Goal: Task Accomplishment & Management: Use online tool/utility

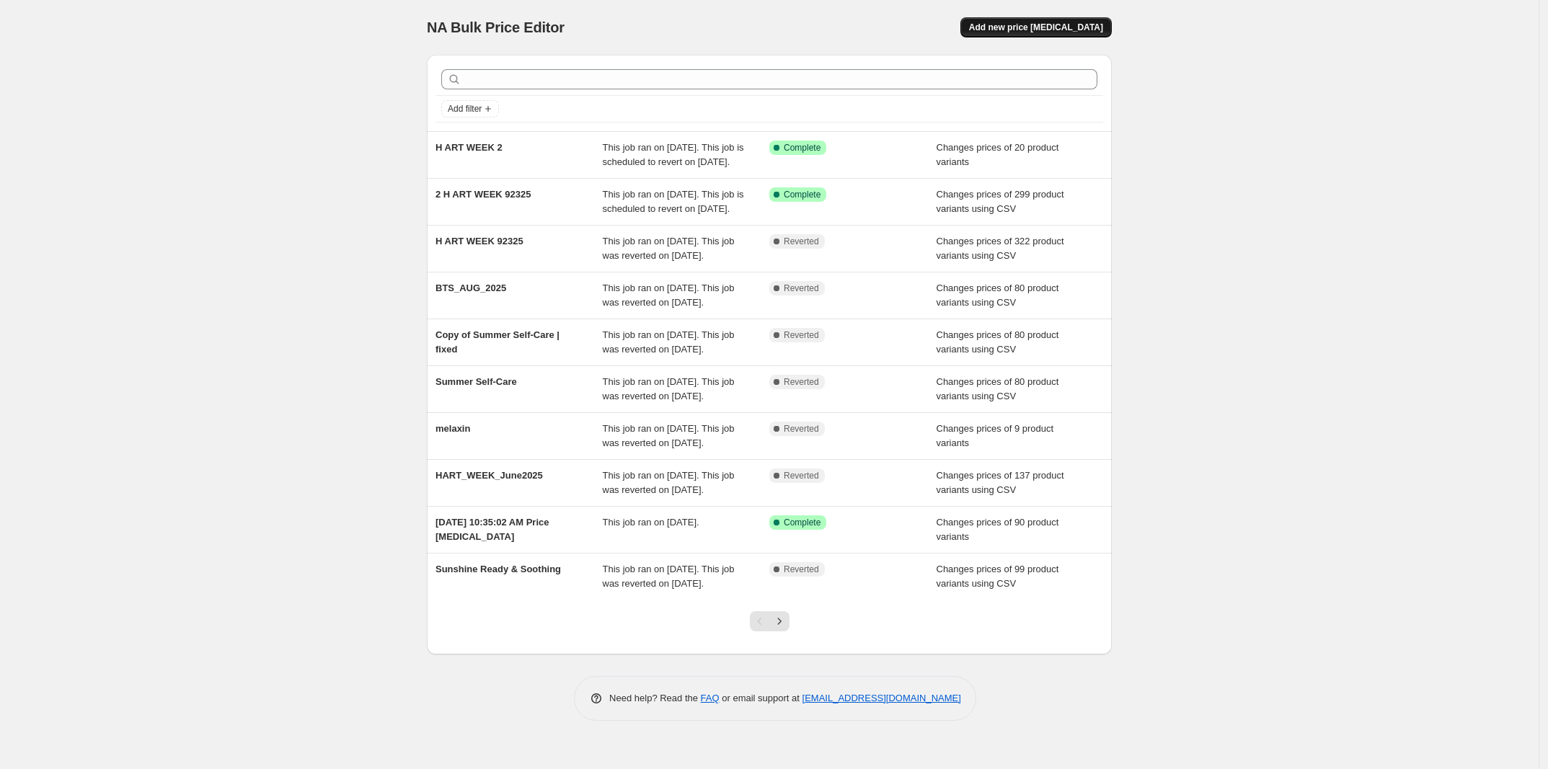
click at [1075, 30] on span "Add new price [MEDICAL_DATA]" at bounding box center [1036, 28] width 134 height 12
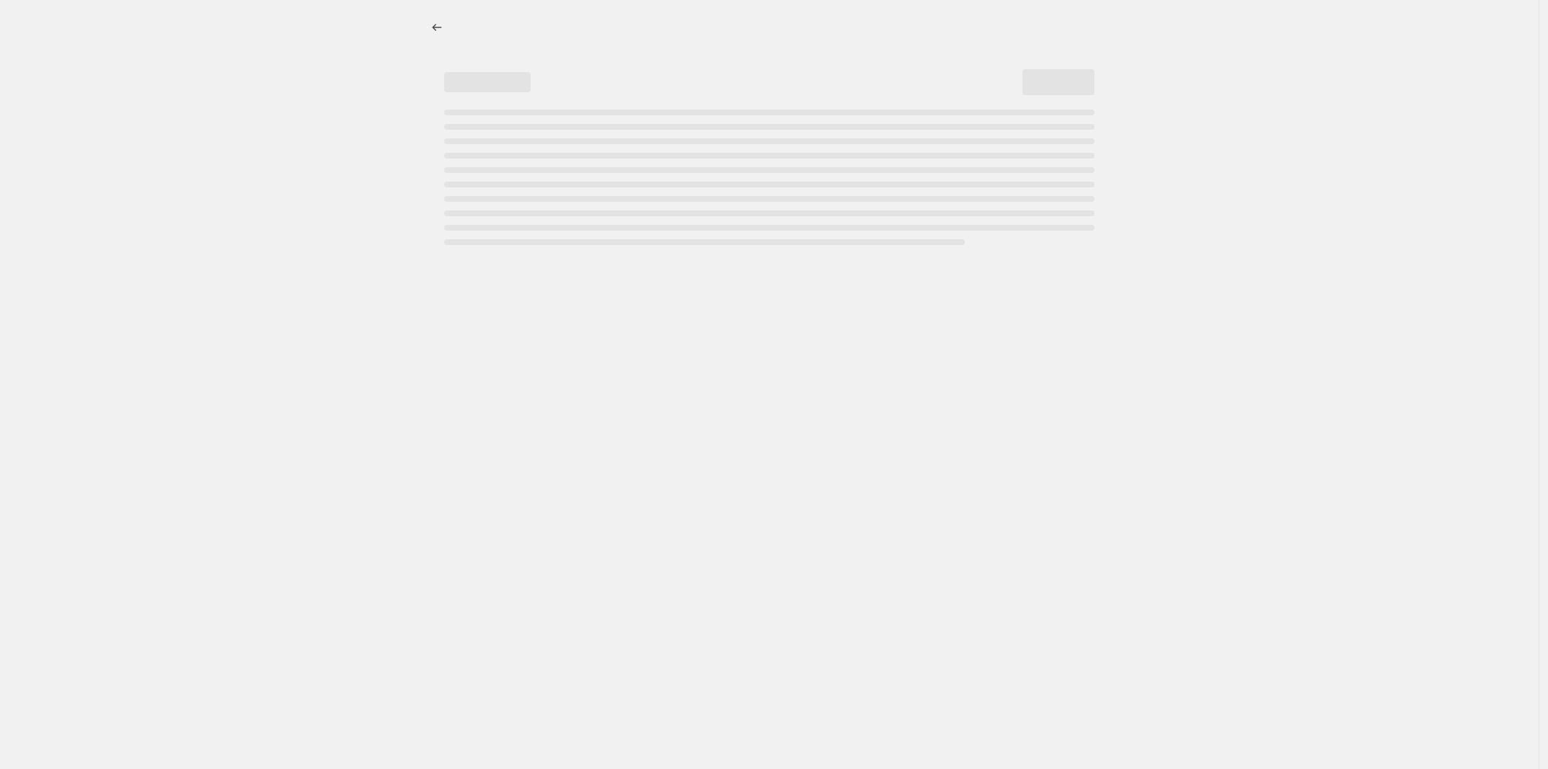
select select "percentage"
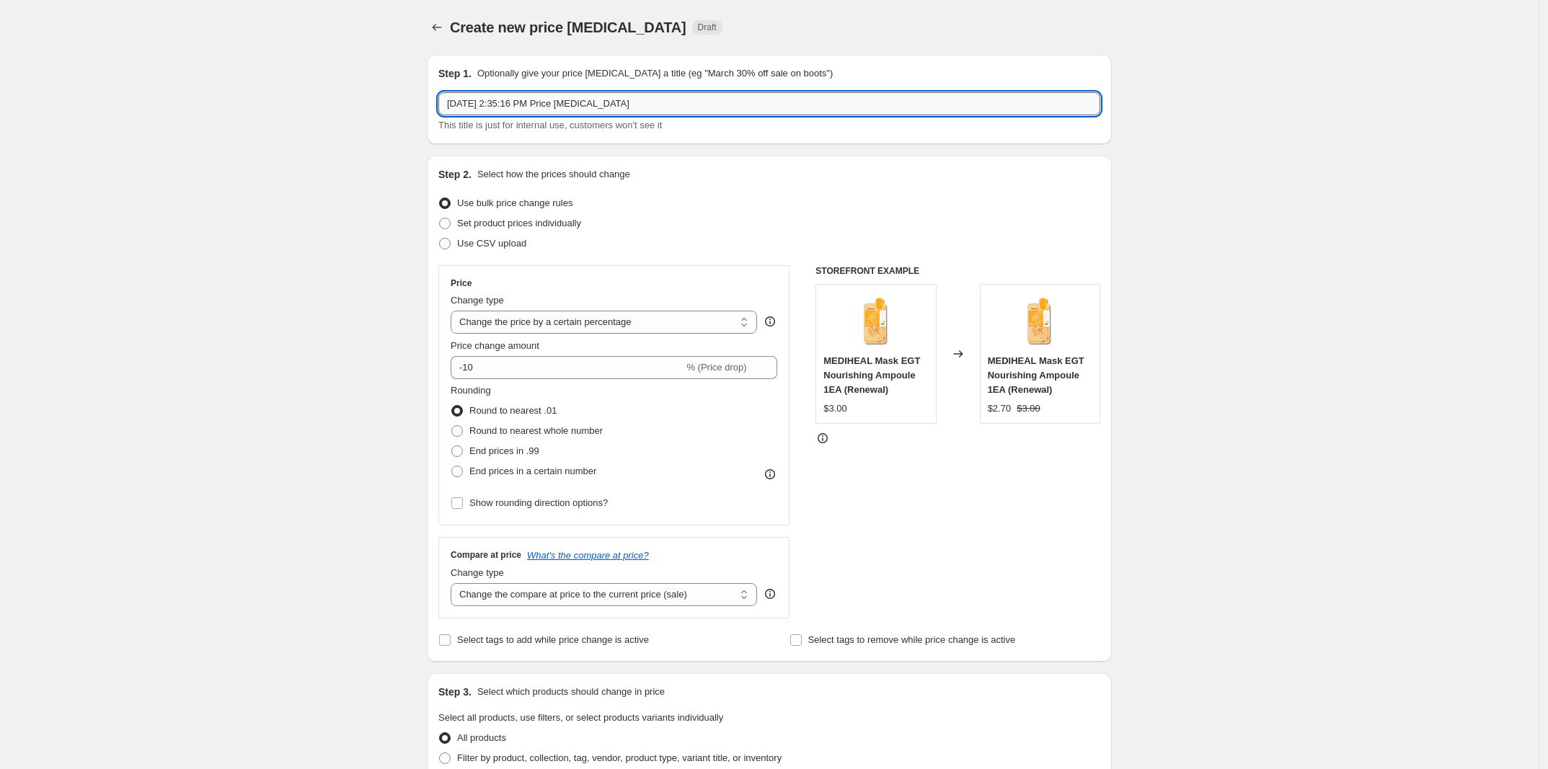
click at [679, 96] on input "[DATE] 2:35:16 PM Price [MEDICAL_DATA]" at bounding box center [769, 103] width 662 height 23
click at [683, 97] on input "[DATE] 2:35:16 PM Price [MEDICAL_DATA]" at bounding box center [769, 103] width 662 height 23
type input "개"
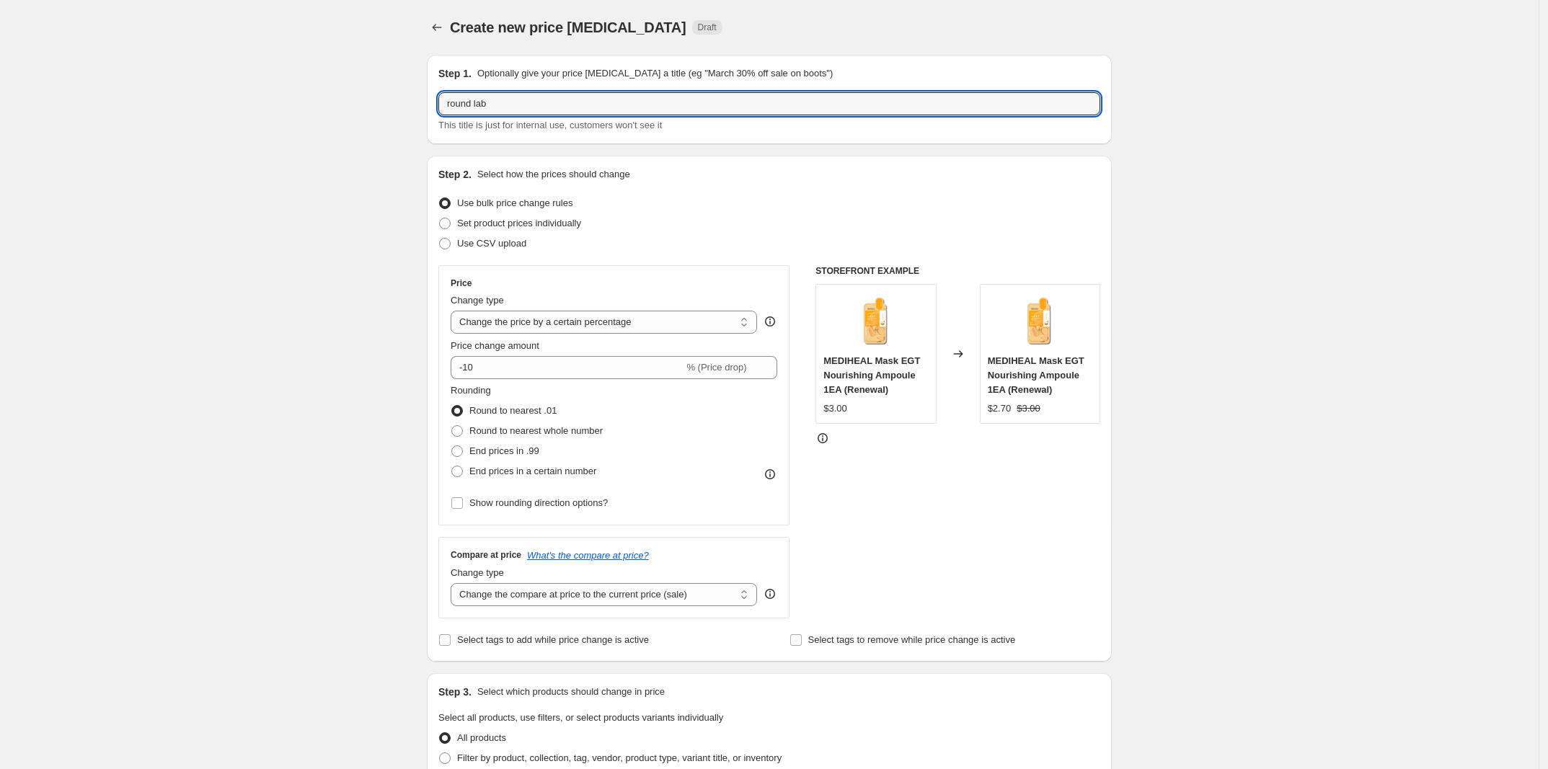
type input "round lab"
click at [531, 224] on span "Set product prices individually" at bounding box center [519, 223] width 124 height 11
click at [440, 218] on input "Set product prices individually" at bounding box center [439, 218] width 1 height 1
radio input "true"
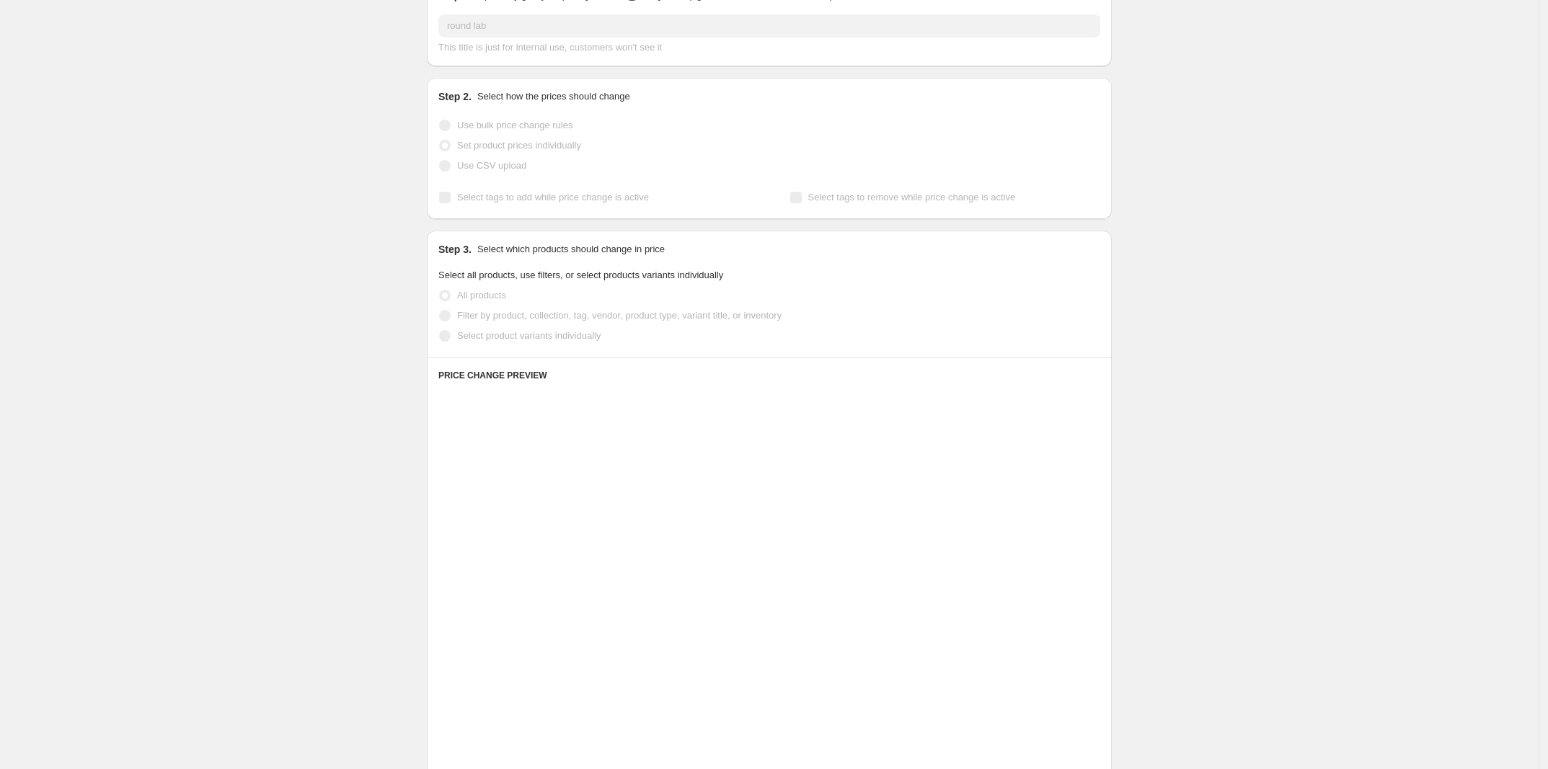
scroll to position [270, 0]
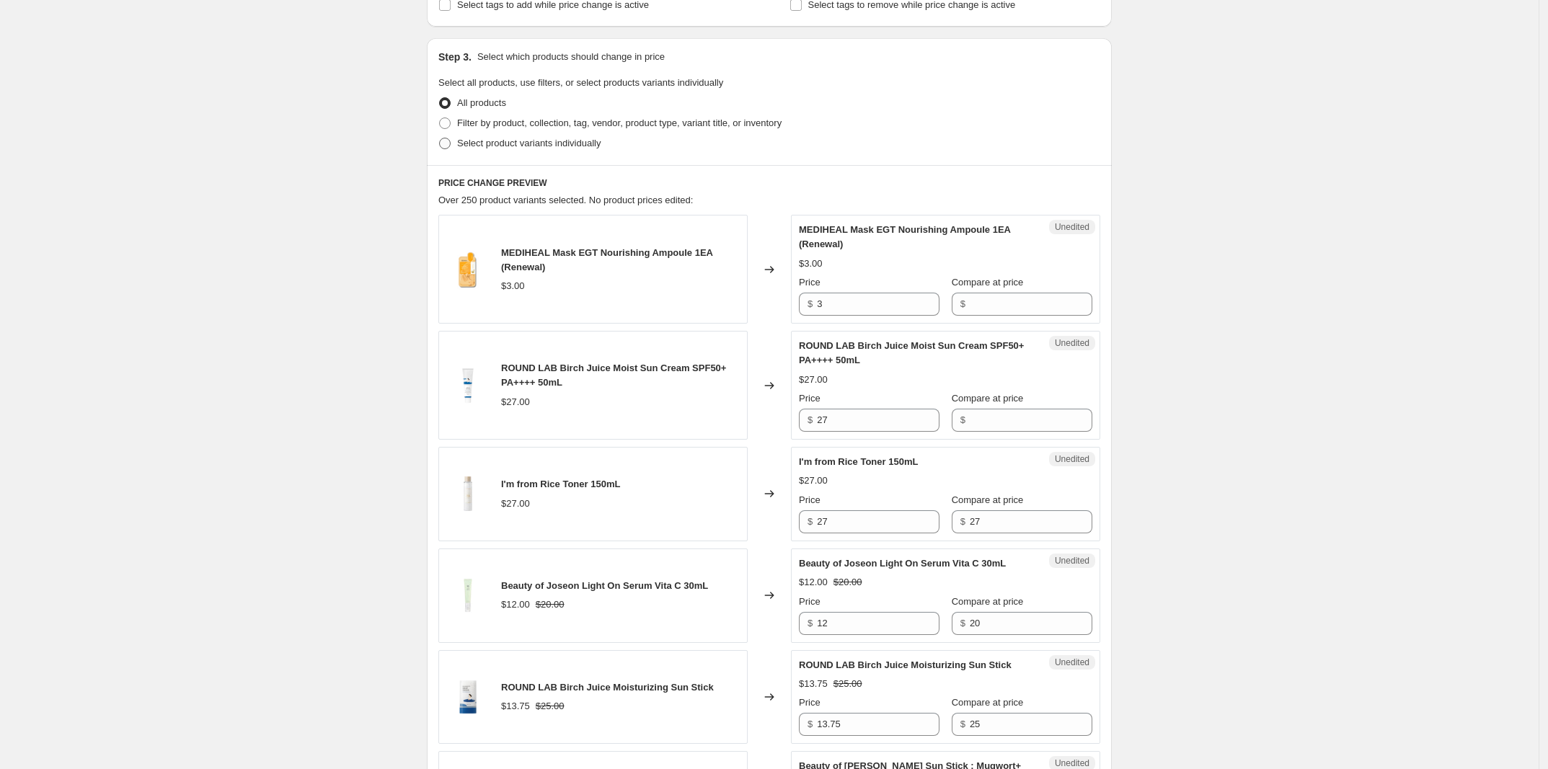
click at [538, 141] on span "Select product variants individually" at bounding box center [528, 143] width 143 height 11
click at [440, 138] on input "Select product variants individually" at bounding box center [439, 138] width 1 height 1
radio input "true"
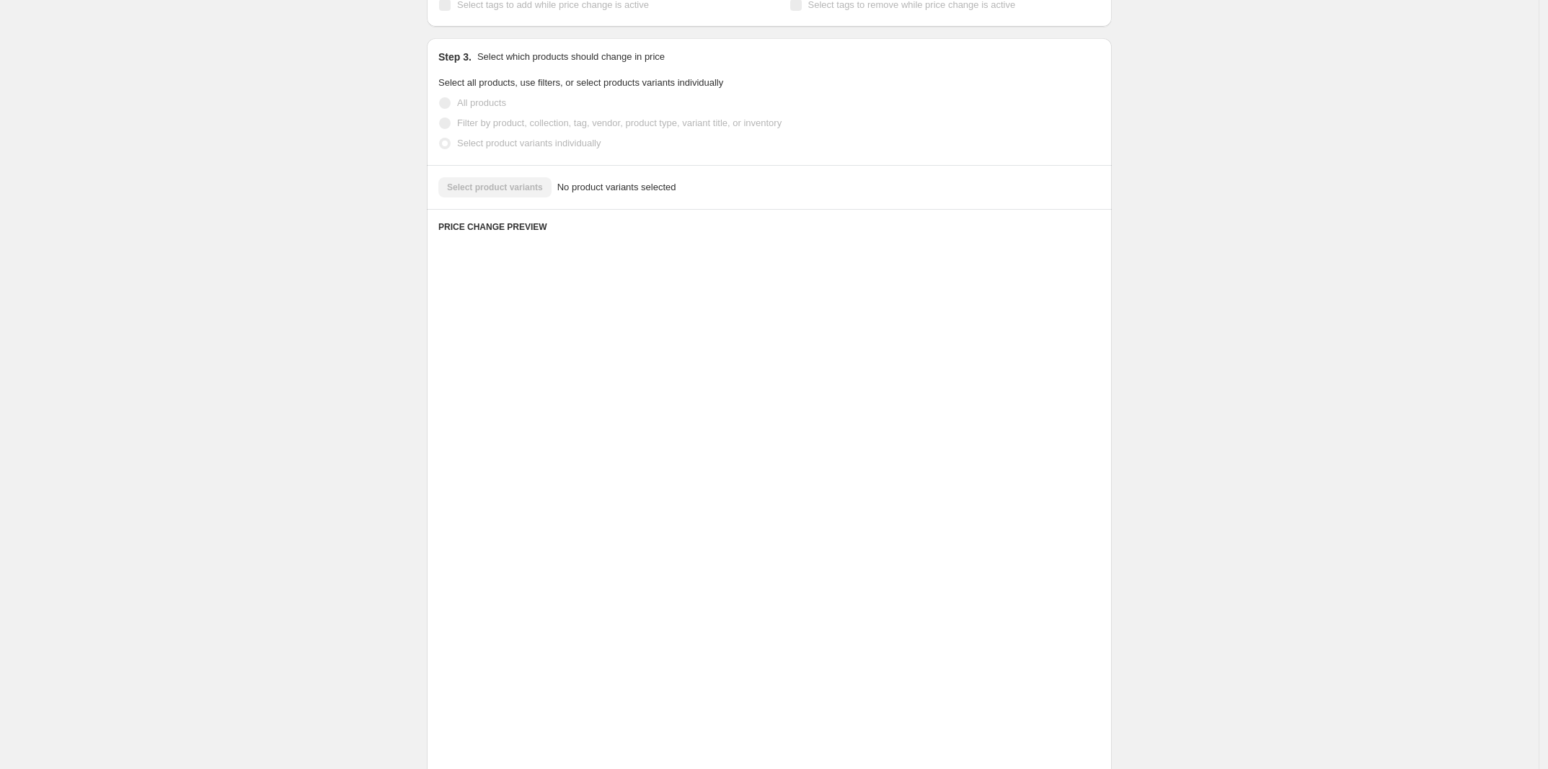
scroll to position [0, 0]
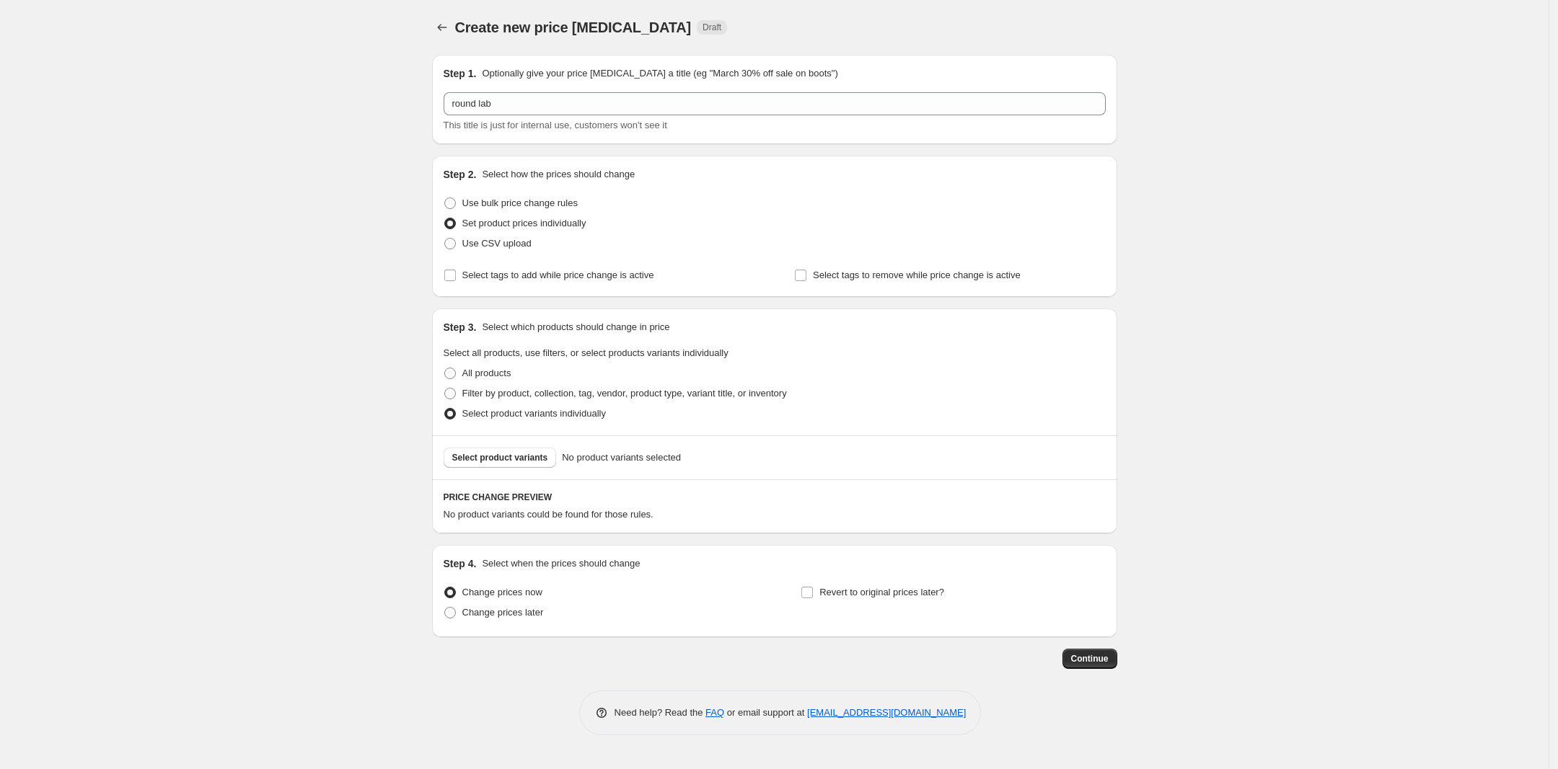
click at [513, 471] on div "Select product variants No product variants selected" at bounding box center [774, 458] width 685 height 44
click at [542, 454] on button "Select product variants" at bounding box center [499, 458] width 113 height 20
click at [518, 462] on span "Select product variants" at bounding box center [500, 458] width 96 height 12
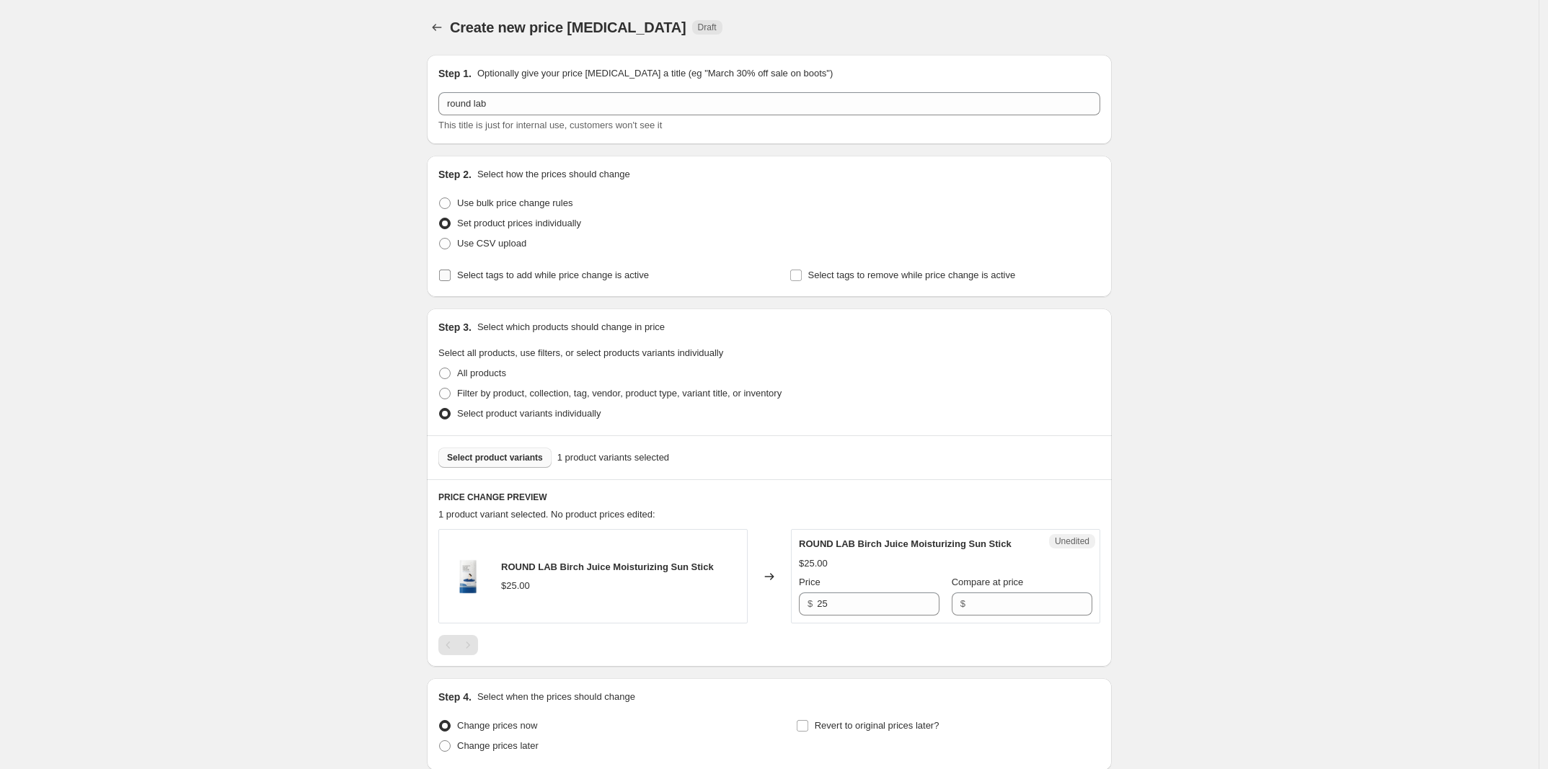
click at [574, 271] on span "Select tags to add while price change is active" at bounding box center [553, 275] width 192 height 11
click at [451, 271] on input "Select tags to add while price change is active" at bounding box center [445, 276] width 12 height 12
checkbox input "true"
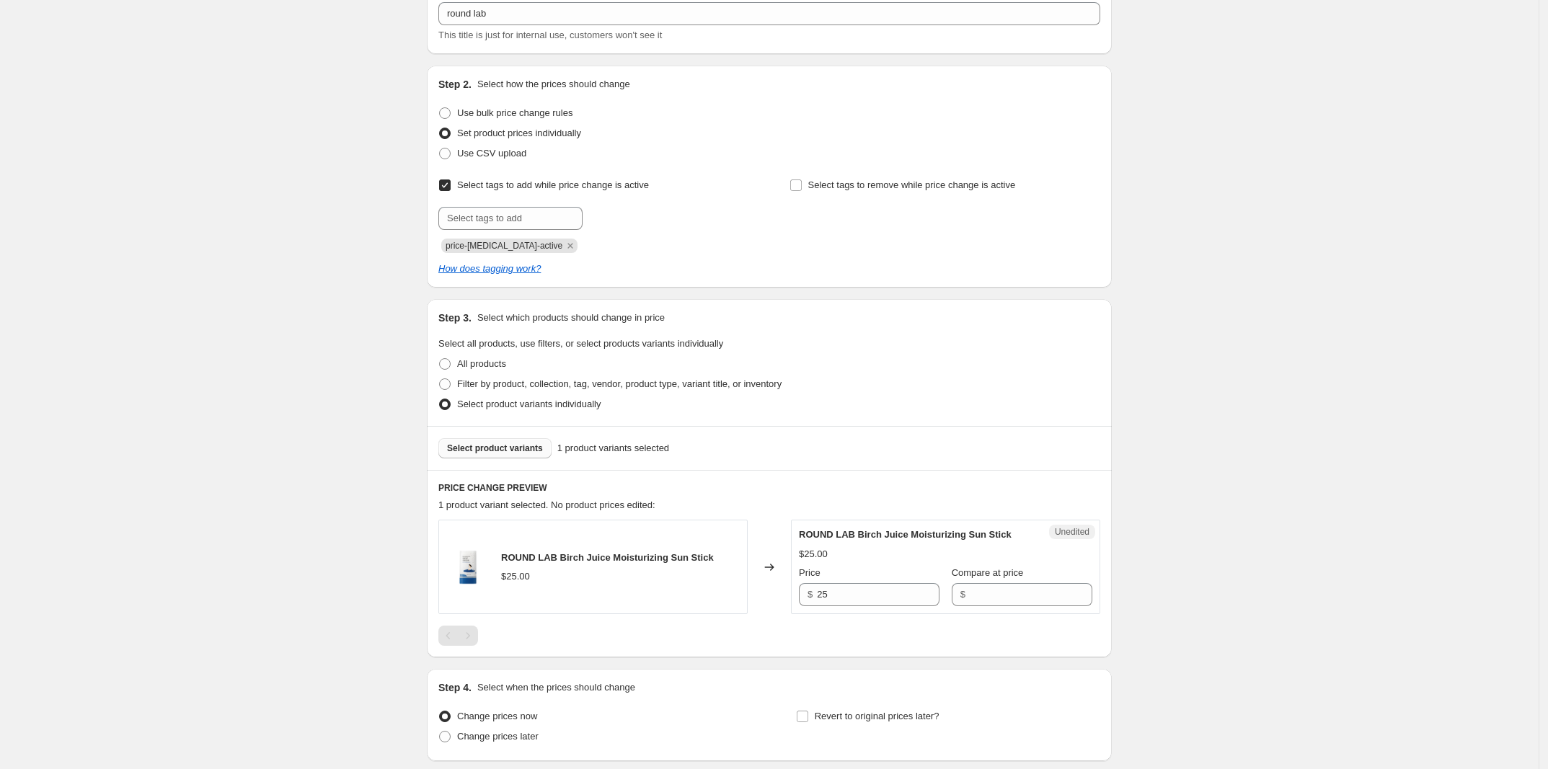
scroll to position [180, 0]
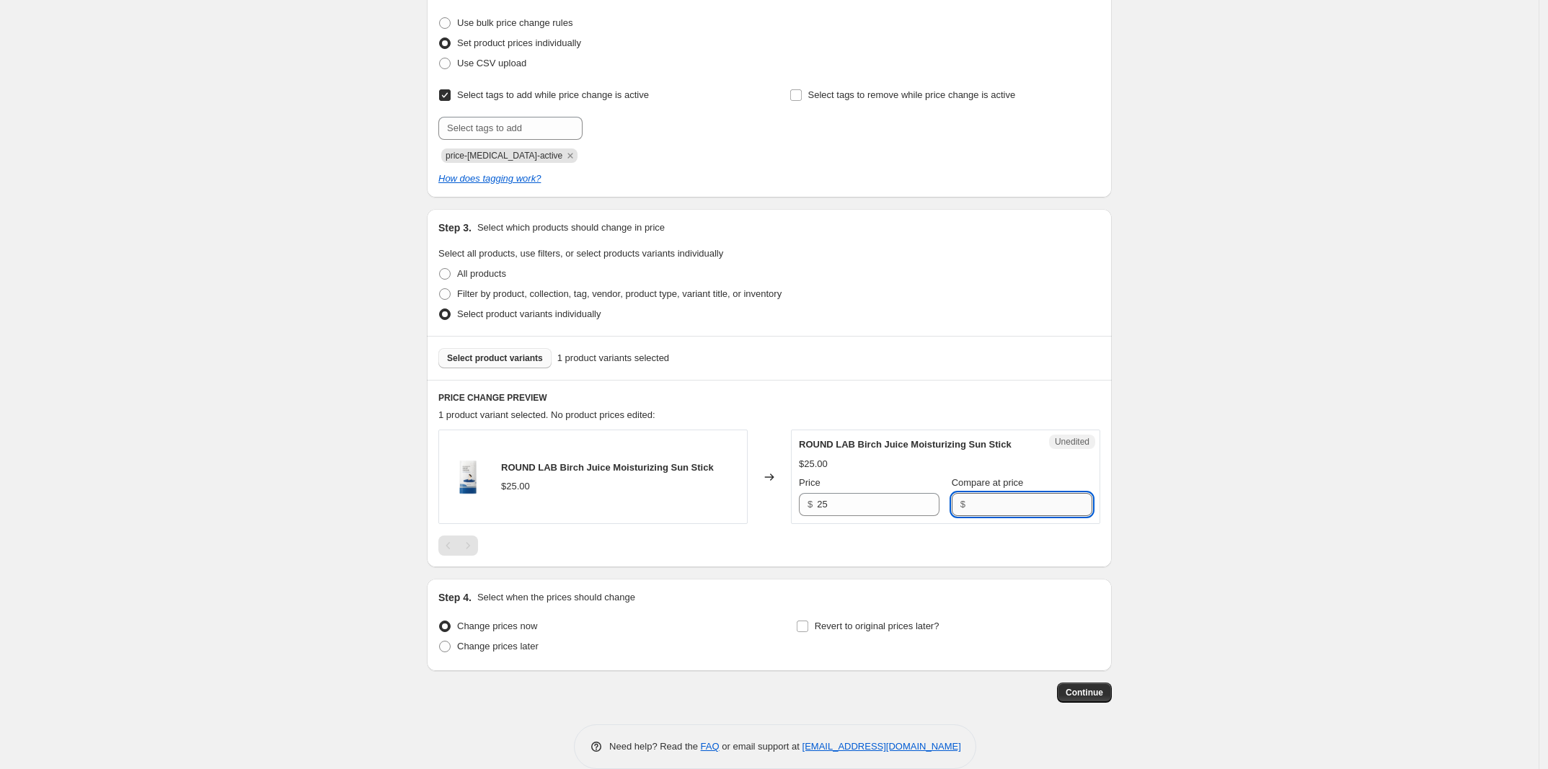
click at [971, 500] on input "Compare at price" at bounding box center [1031, 504] width 123 height 23
paste input "ROUND LAB Birch Juice Moisturizing Sun Stick"
type input "ROUND LAB Birch Juice Moisturizing Sun Stick"
click at [906, 501] on input "25" at bounding box center [878, 504] width 123 height 23
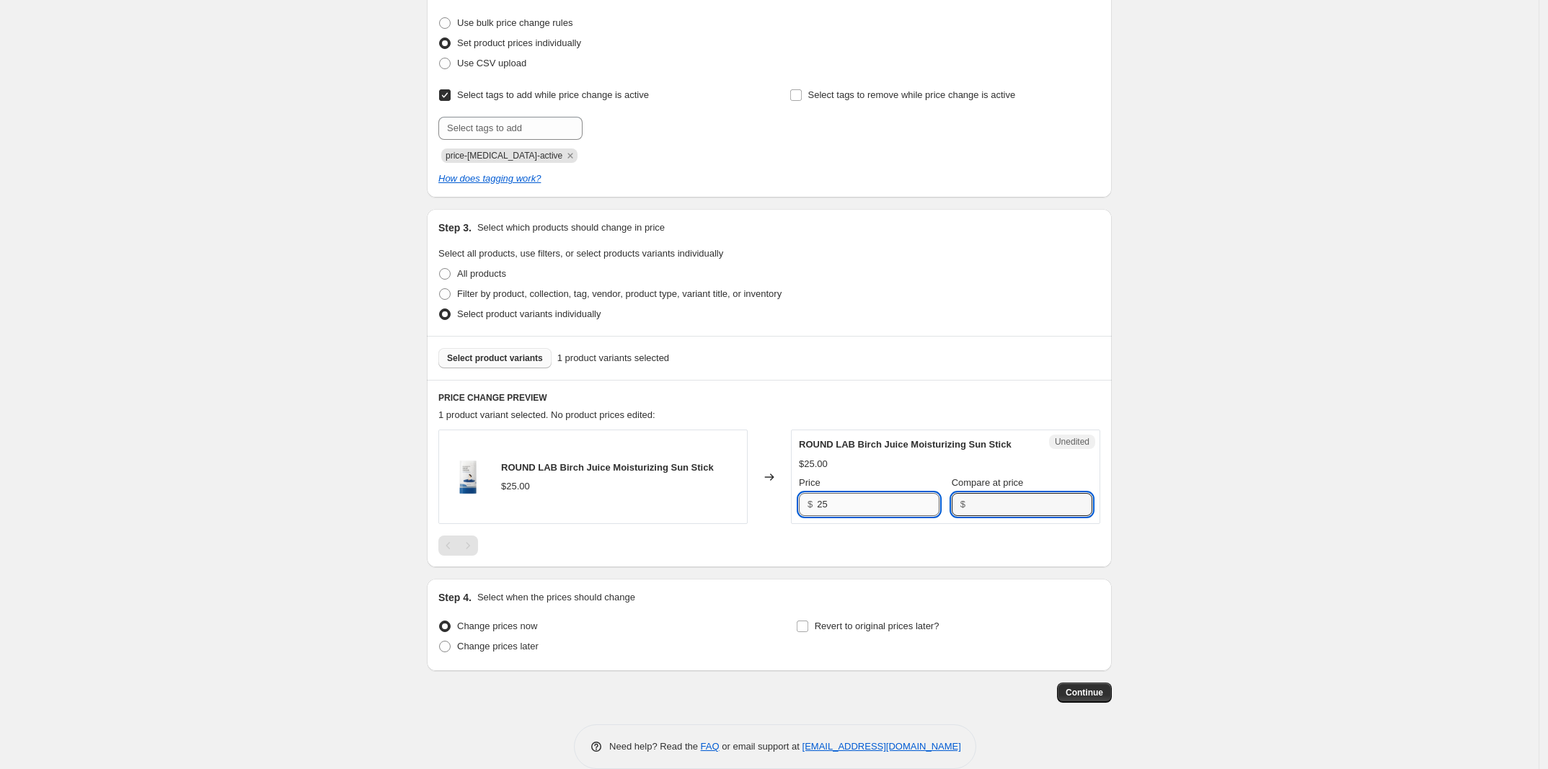
scroll to position [0, 0]
click at [974, 502] on input "Compare at price" at bounding box center [1031, 504] width 123 height 23
paste input "25"
type input "25"
click at [900, 502] on input "25" at bounding box center [878, 504] width 123 height 23
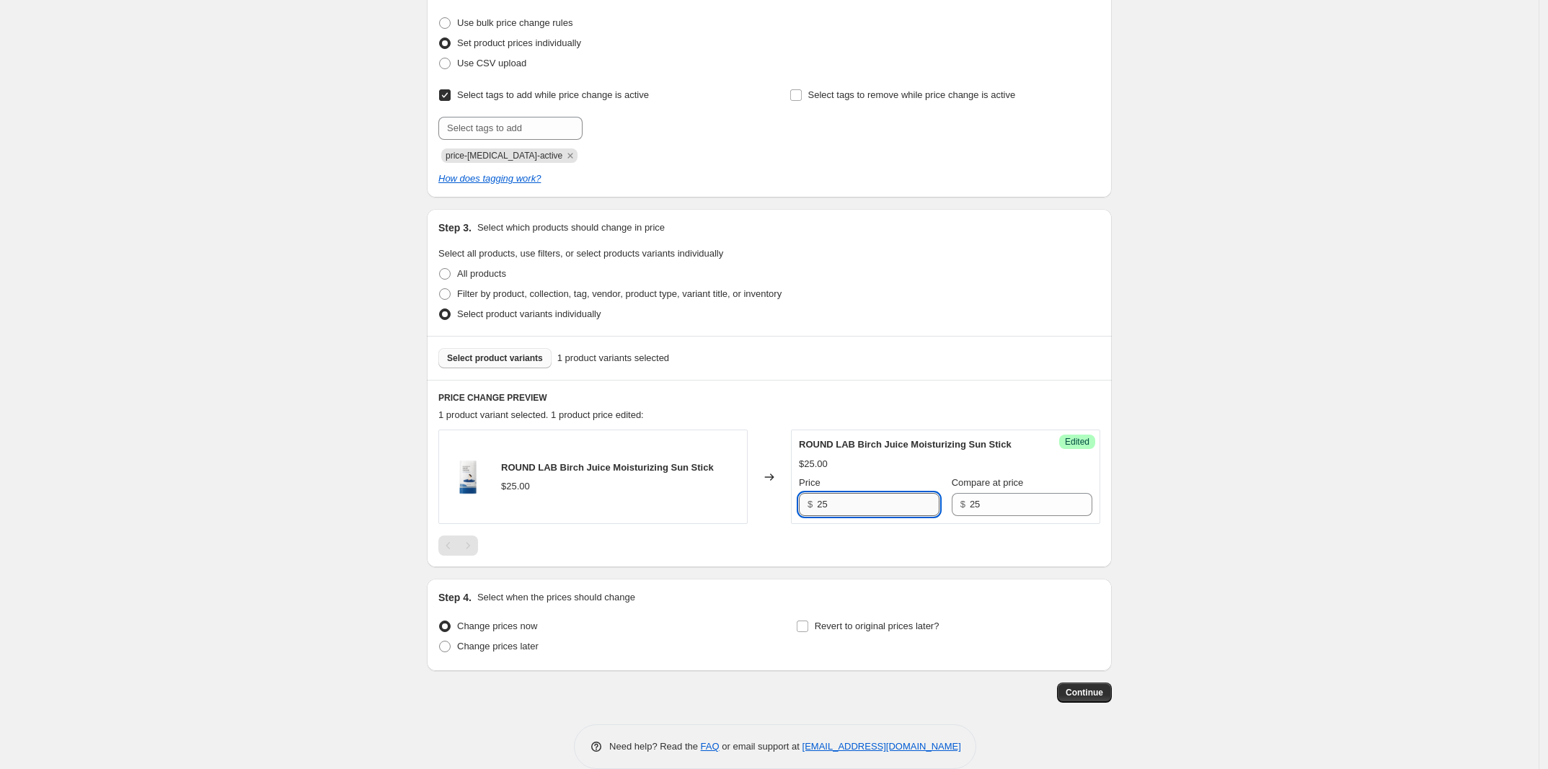
click at [900, 502] on input "25" at bounding box center [878, 504] width 123 height 23
type input "13.75"
click at [489, 648] on span "Change prices later" at bounding box center [497, 646] width 81 height 11
click at [440, 642] on input "Change prices later" at bounding box center [439, 641] width 1 height 1
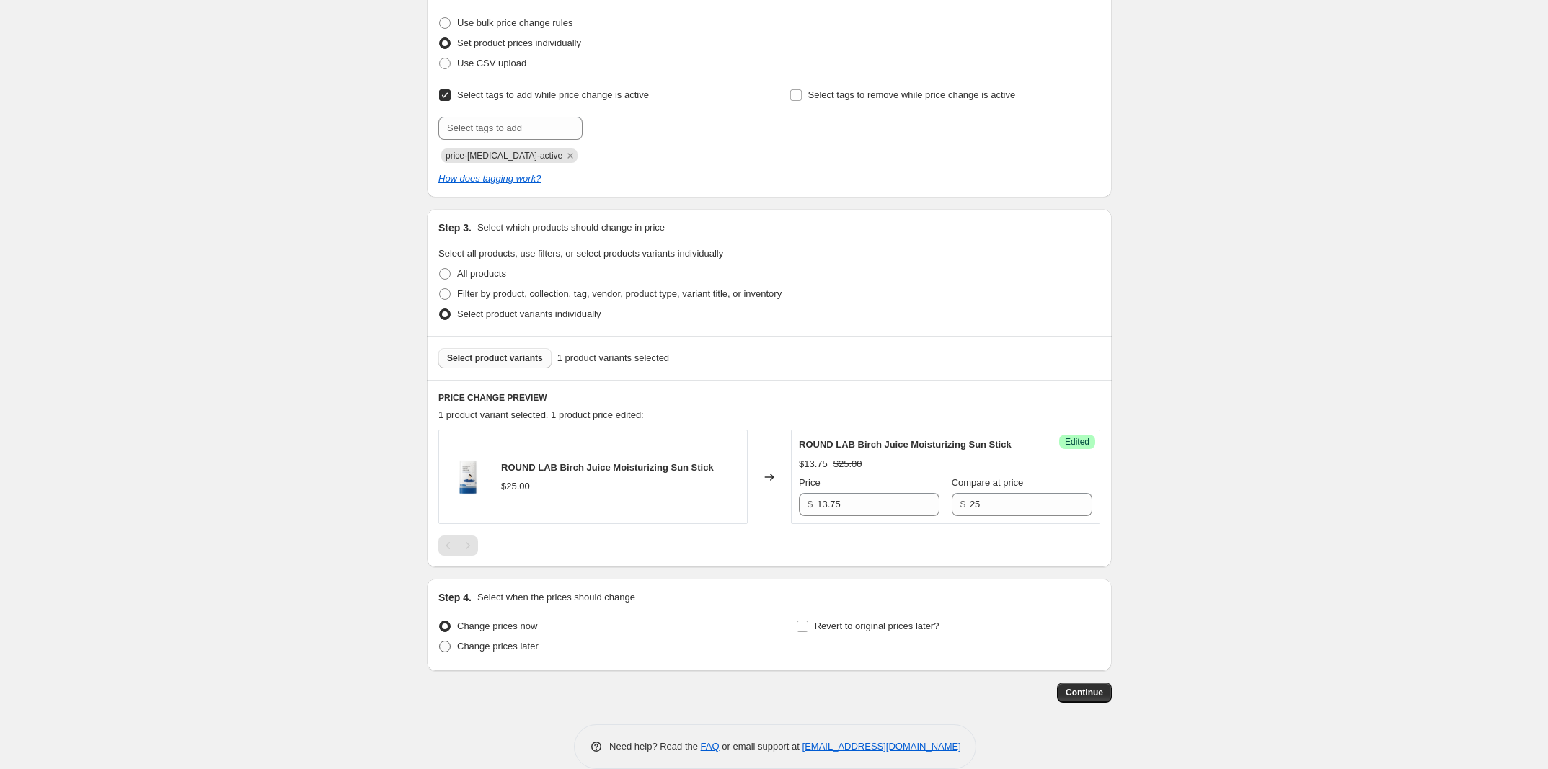
radio input "true"
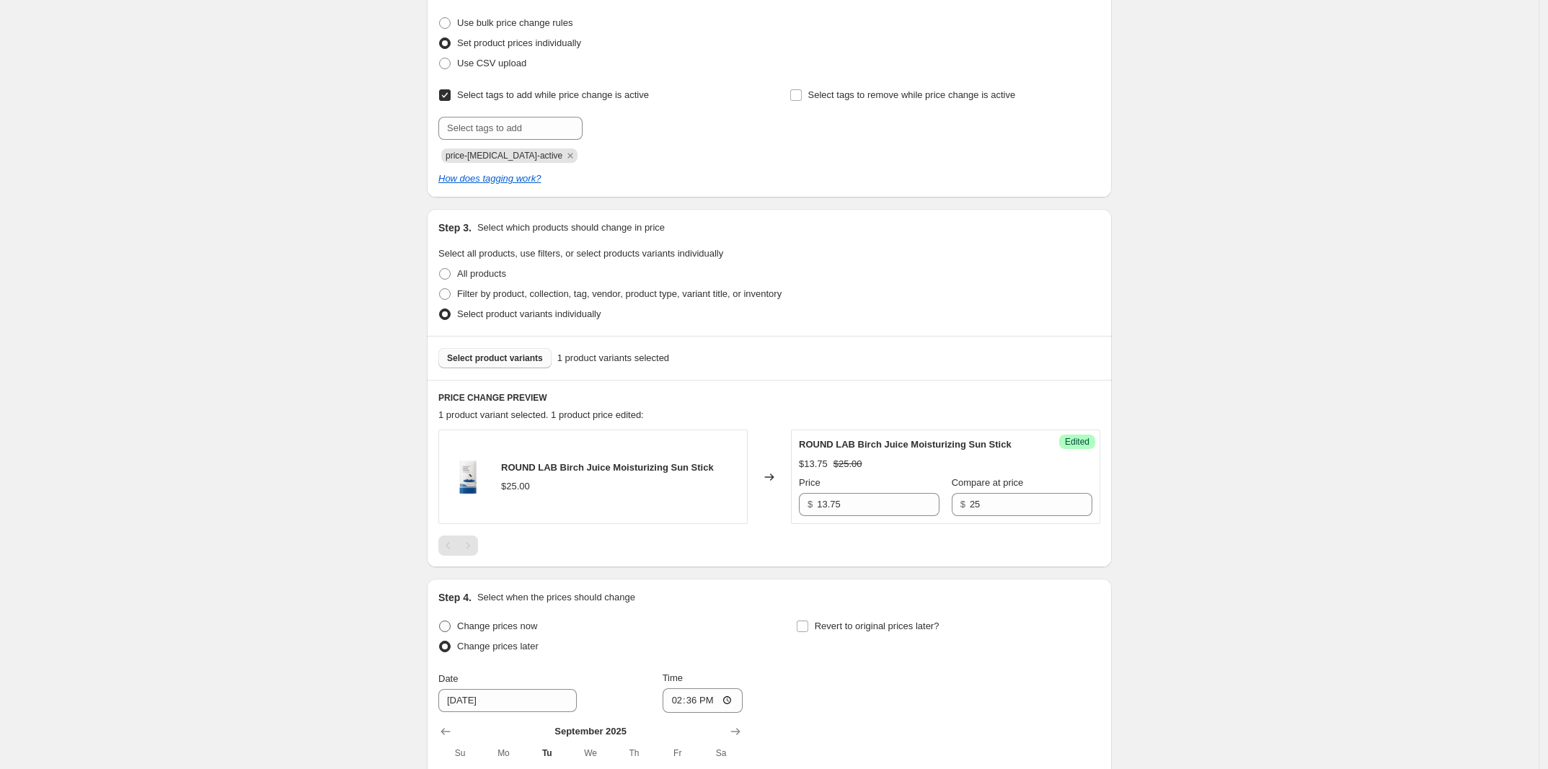
click at [508, 624] on span "Change prices now" at bounding box center [497, 626] width 80 height 11
click at [440, 622] on input "Change prices now" at bounding box center [439, 621] width 1 height 1
radio input "true"
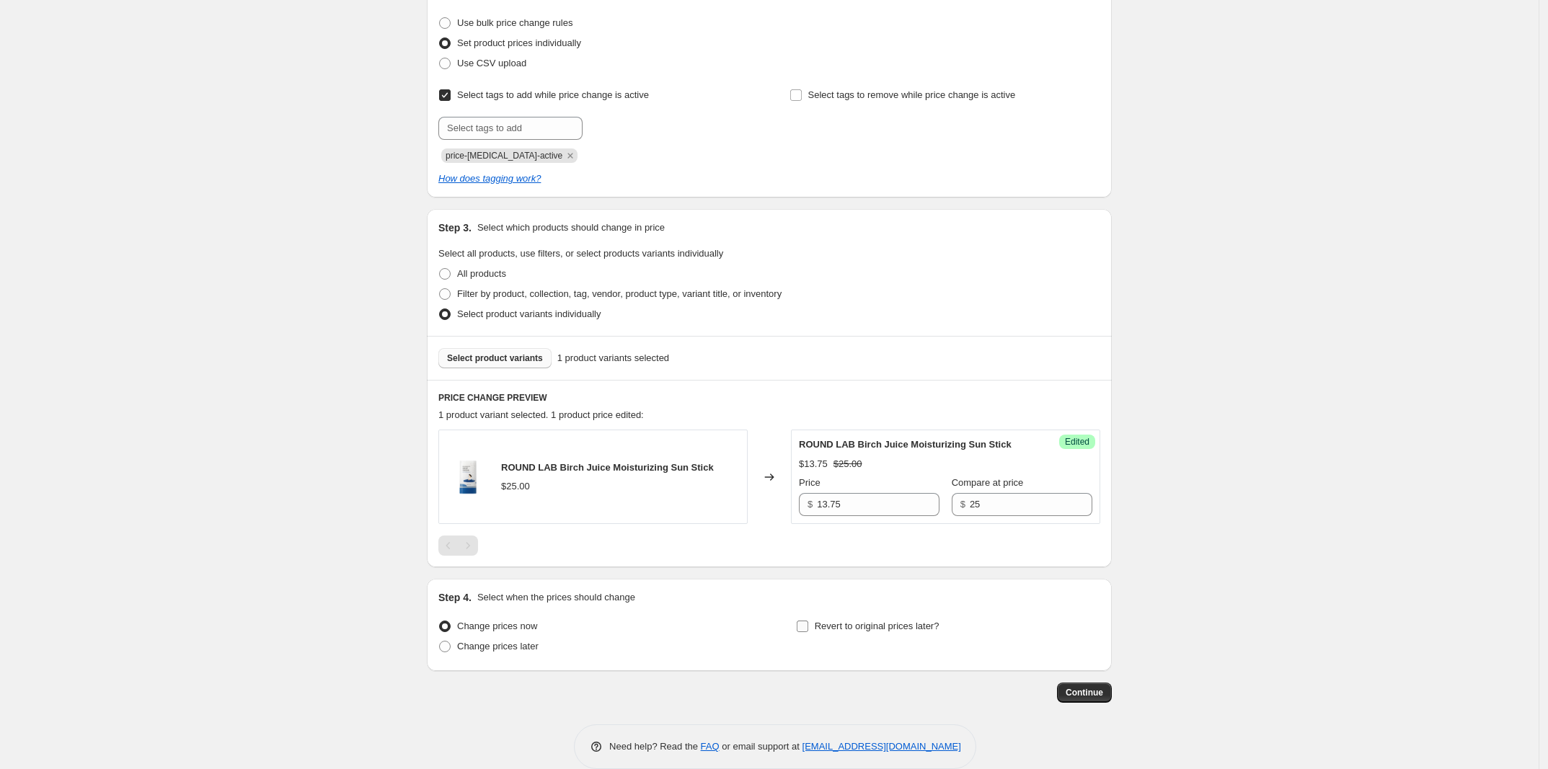
click at [909, 624] on span "Revert to original prices later?" at bounding box center [877, 626] width 125 height 11
click at [808, 624] on input "Revert to original prices later?" at bounding box center [803, 627] width 12 height 12
checkbox input "true"
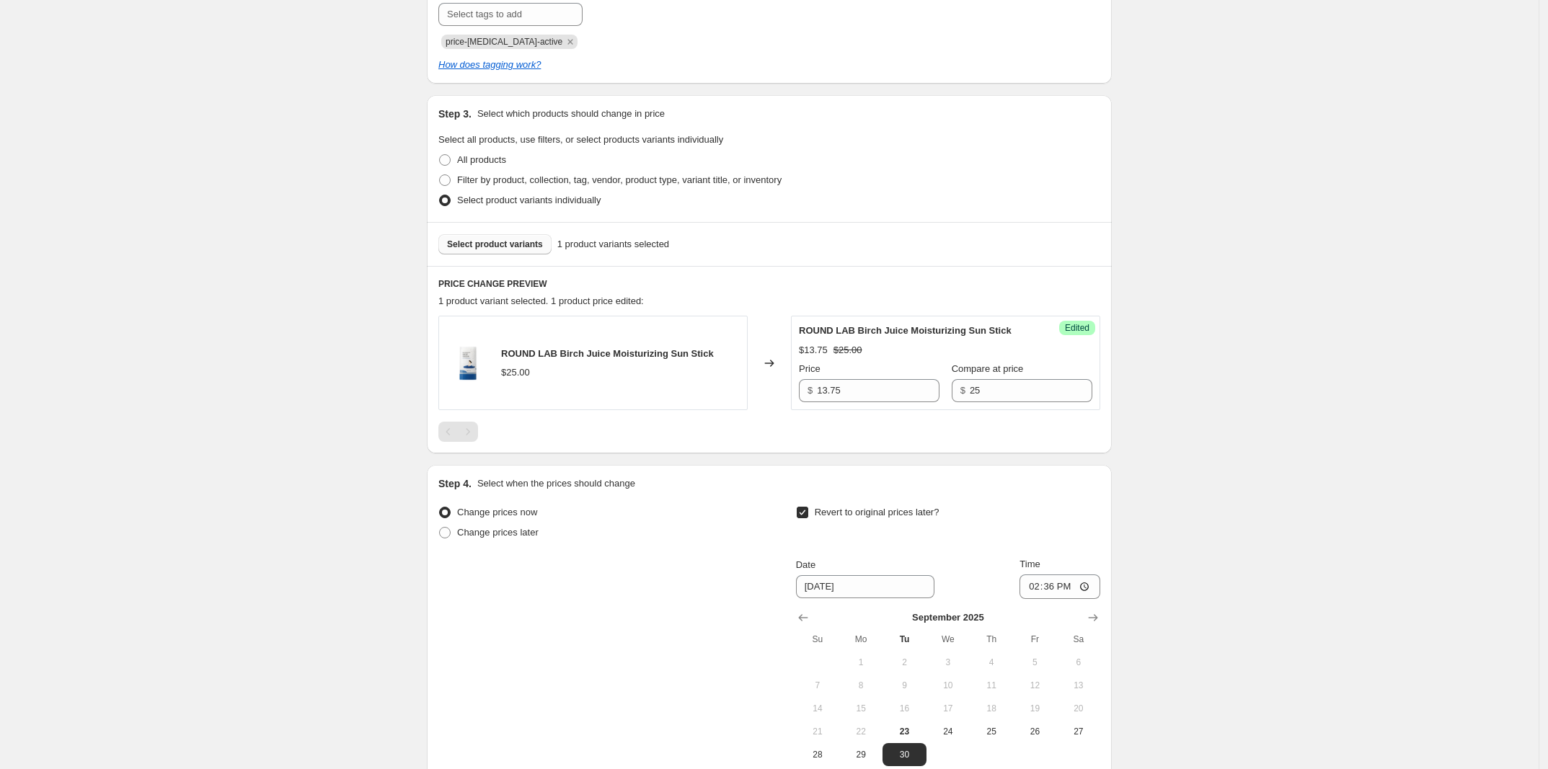
scroll to position [449, 0]
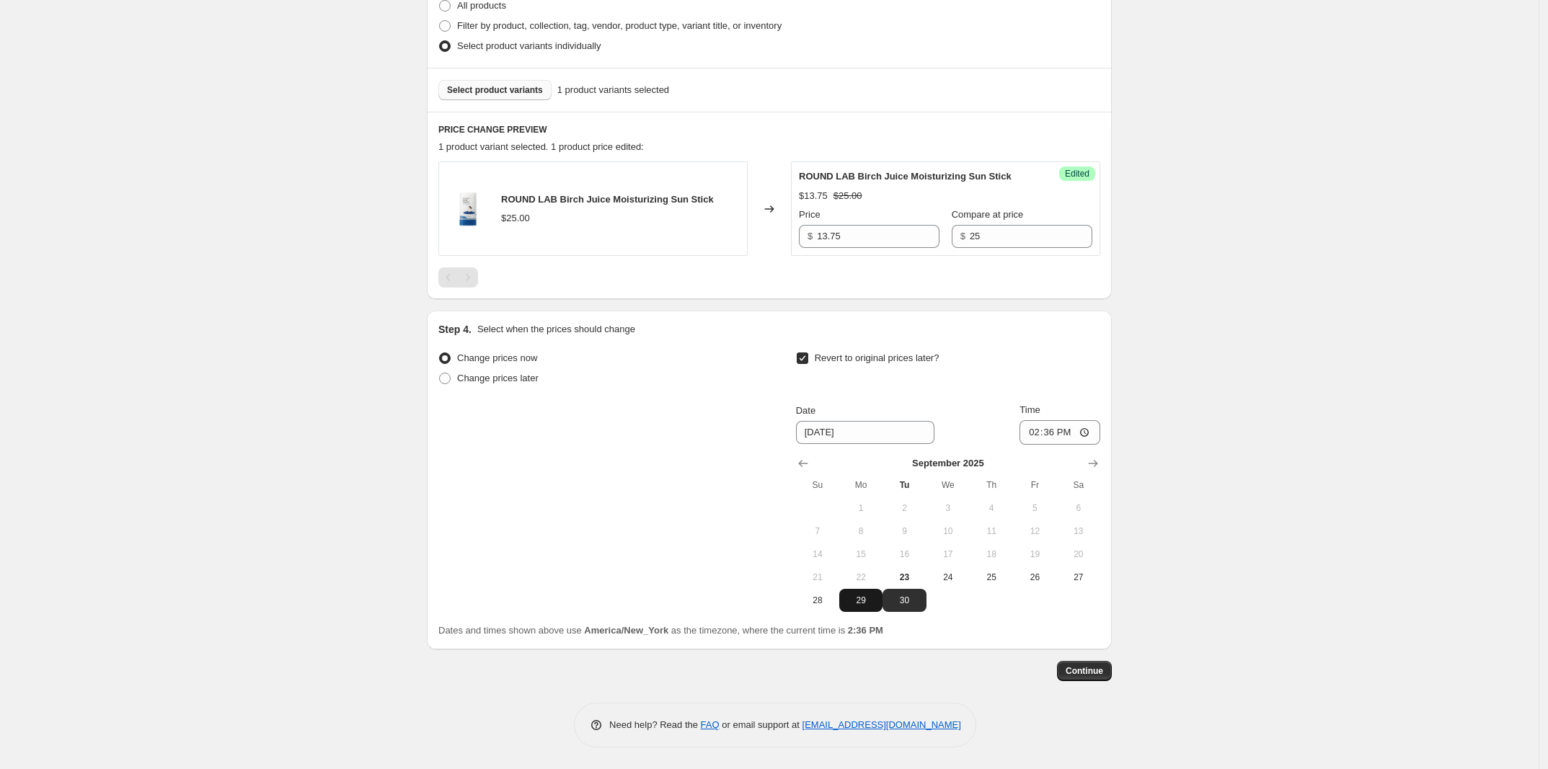
click at [863, 599] on span "29" at bounding box center [861, 601] width 32 height 12
type input "[DATE]"
click at [1038, 433] on input "14:36" at bounding box center [1060, 432] width 81 height 25
type input "23:59"
click at [1159, 469] on div "Create new price [MEDICAL_DATA]. This page is ready Create new price [MEDICAL_D…" at bounding box center [769, 160] width 1539 height 1218
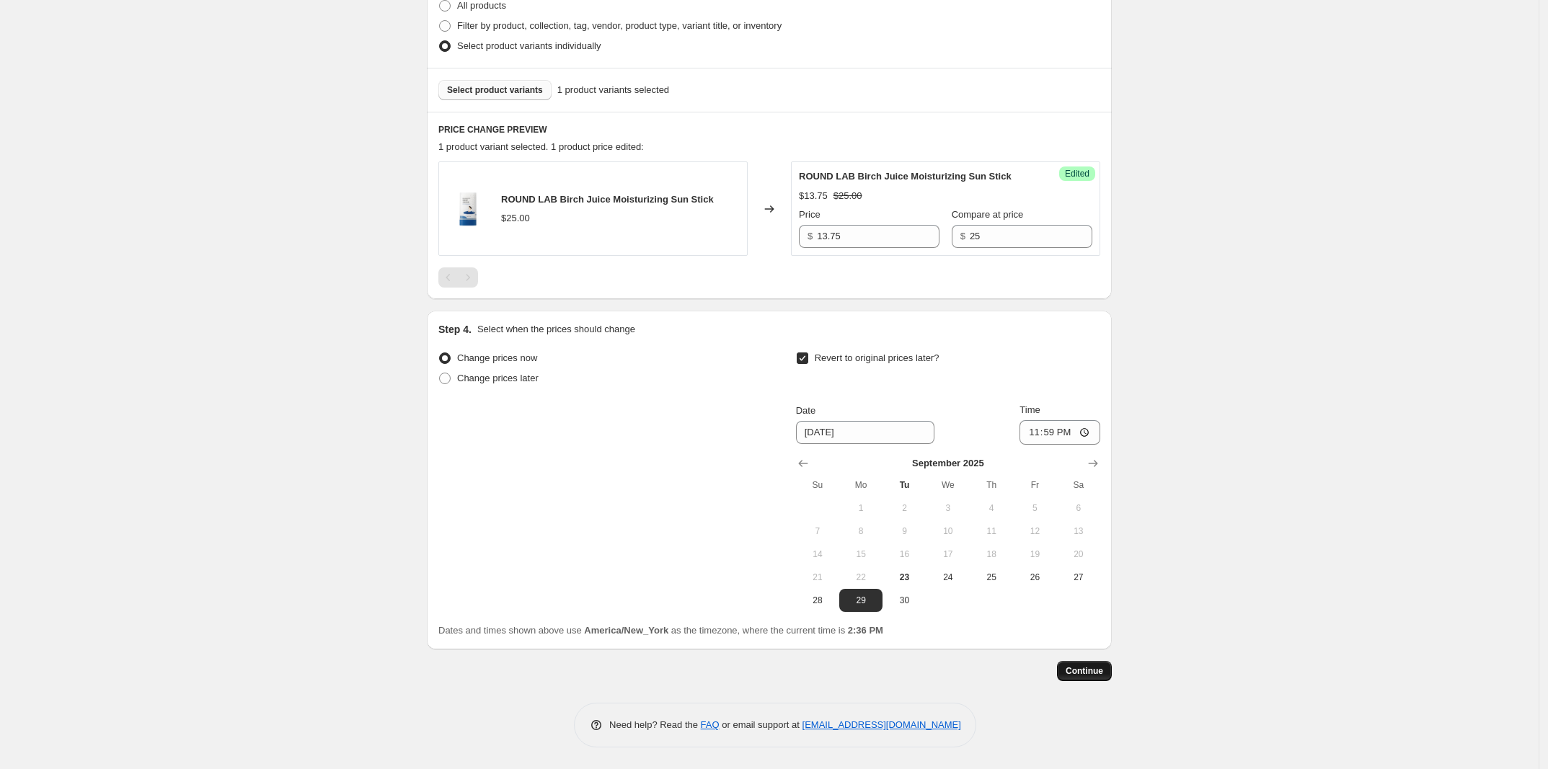
click at [1112, 663] on button "Continue" at bounding box center [1084, 671] width 55 height 20
click at [1086, 659] on div "Step 1. Optionally give your price [MEDICAL_DATA] a title (eg "March 30% off sa…" at bounding box center [763, 138] width 697 height 1087
click at [1093, 665] on button "Continue" at bounding box center [1084, 671] width 55 height 20
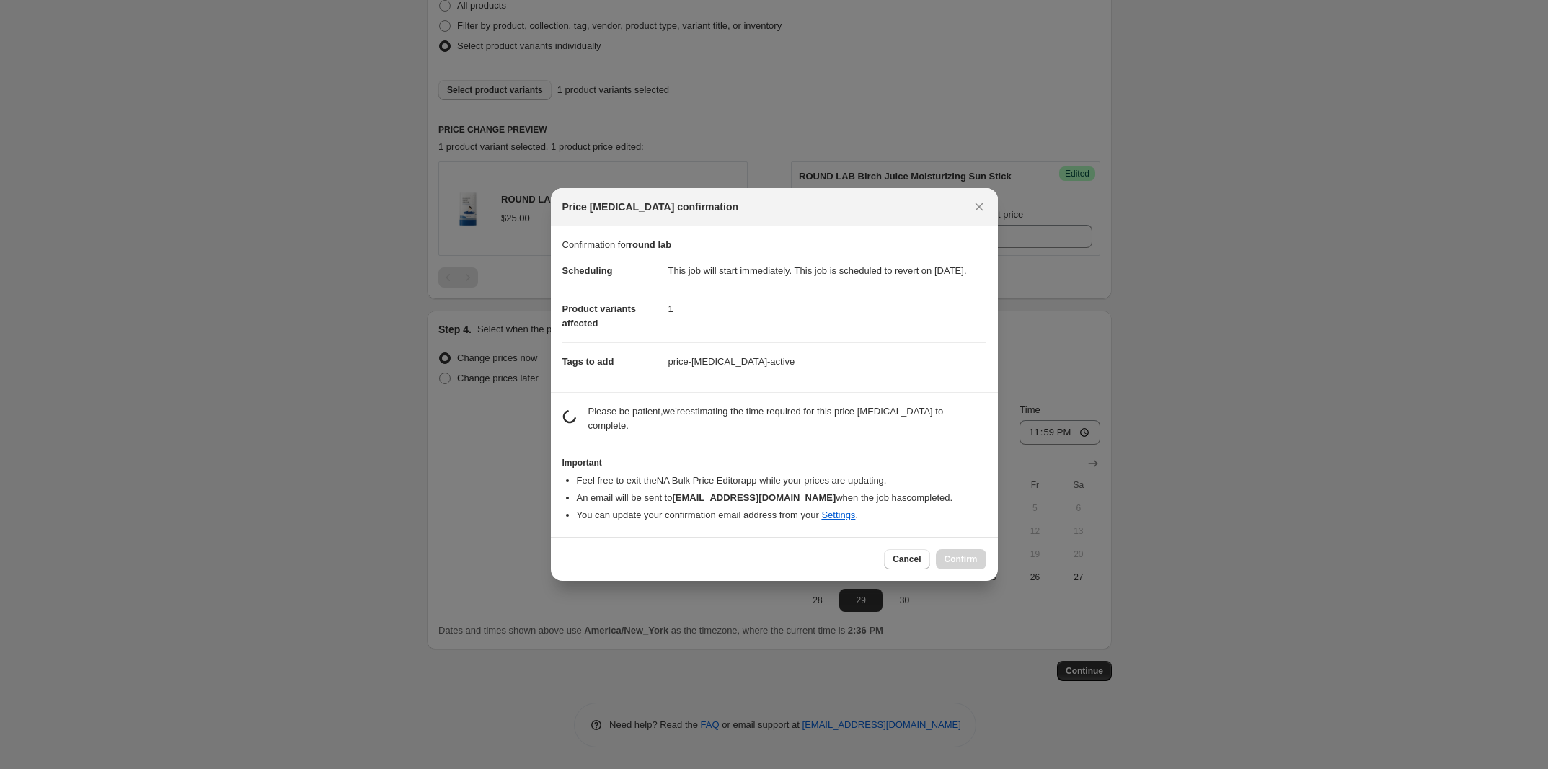
scroll to position [0, 0]
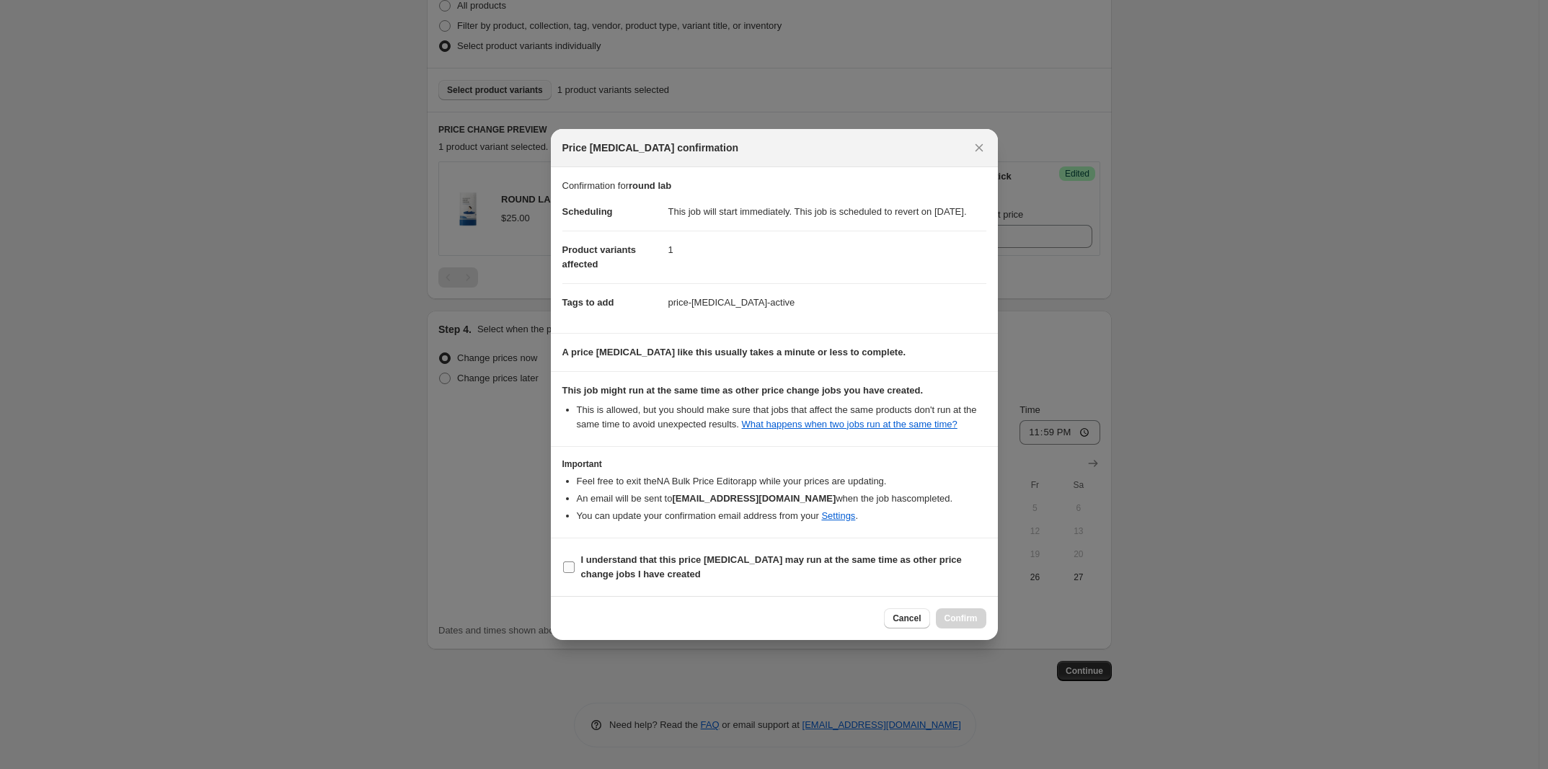
click at [676, 570] on b "I understand that this price [MEDICAL_DATA] may run at the same time as other p…" at bounding box center [771, 567] width 381 height 25
click at [575, 570] on input "I understand that this price [MEDICAL_DATA] may run at the same time as other p…" at bounding box center [569, 568] width 12 height 12
checkbox input "true"
click at [953, 613] on div "Cancel Confirm" at bounding box center [774, 618] width 447 height 44
click at [964, 622] on span "Confirm" at bounding box center [961, 619] width 33 height 12
